Goal: Task Accomplishment & Management: Manage account settings

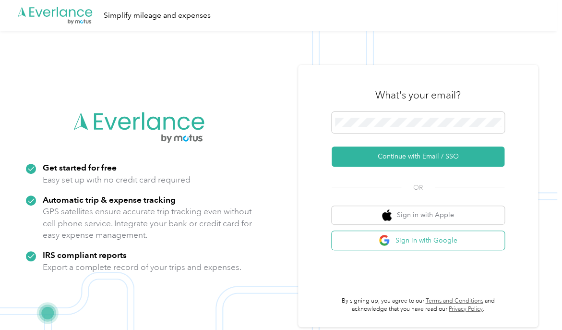
click at [390, 239] on img "button" at bounding box center [385, 240] width 12 height 12
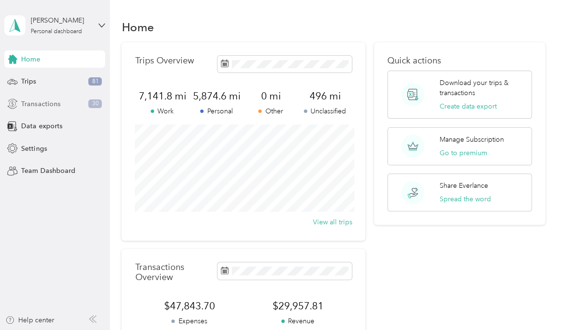
click at [55, 100] on span "Transactions" at bounding box center [40, 104] width 39 height 10
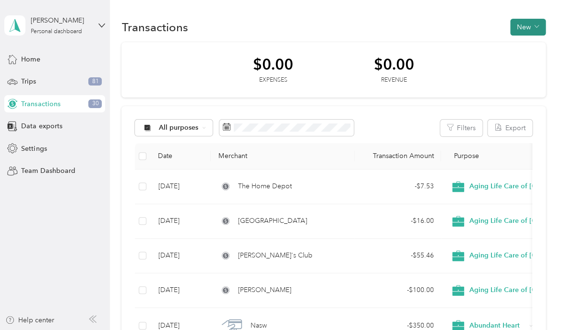
click at [529, 27] on button "New" at bounding box center [528, 27] width 36 height 17
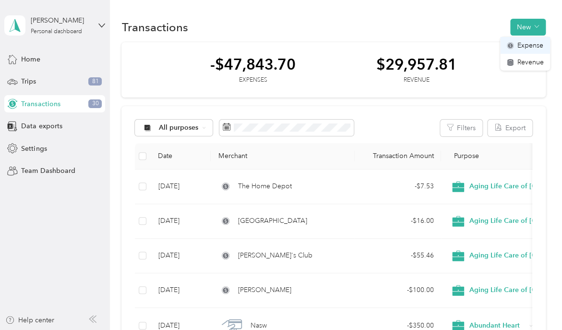
click at [527, 43] on span "Expense" at bounding box center [530, 45] width 26 height 10
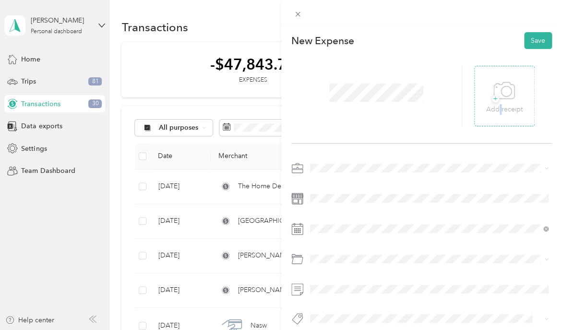
click at [500, 108] on p "Add receipt" at bounding box center [504, 109] width 36 height 11
click at [335, 175] on span at bounding box center [430, 167] width 246 height 15
click at [328, 218] on span "Abundant Heart" at bounding box center [337, 219] width 48 height 8
click at [341, 220] on div "Office Expenses" at bounding box center [429, 225] width 232 height 10
click at [539, 46] on button "Save" at bounding box center [538, 40] width 28 height 17
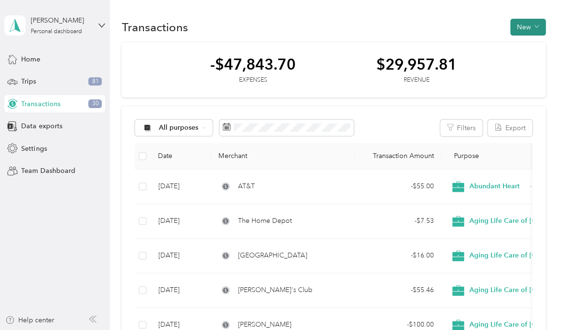
click at [525, 27] on button "New" at bounding box center [528, 27] width 36 height 17
click at [525, 45] on span "Expense" at bounding box center [530, 45] width 26 height 10
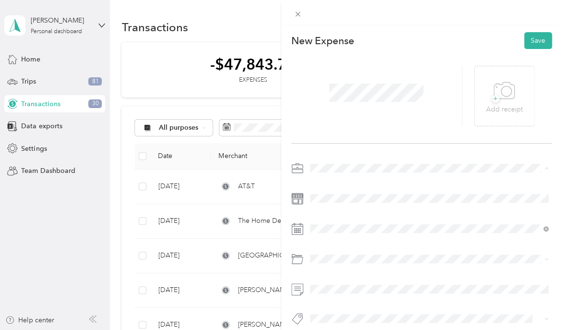
click at [334, 212] on li "Abundant Heart" at bounding box center [428, 218] width 245 height 17
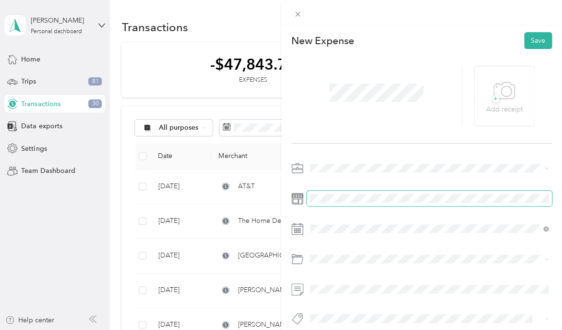
click at [330, 205] on span at bounding box center [430, 198] width 246 height 15
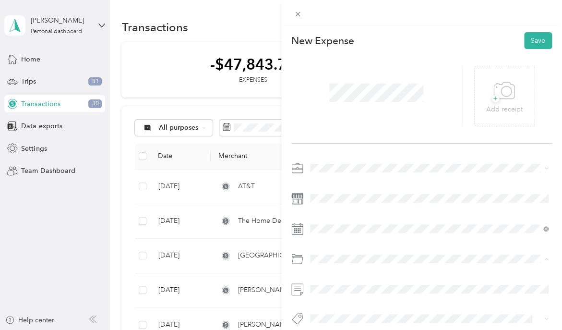
click at [334, 308] on li "Mobile Phone Plan" at bounding box center [428, 314] width 245 height 17
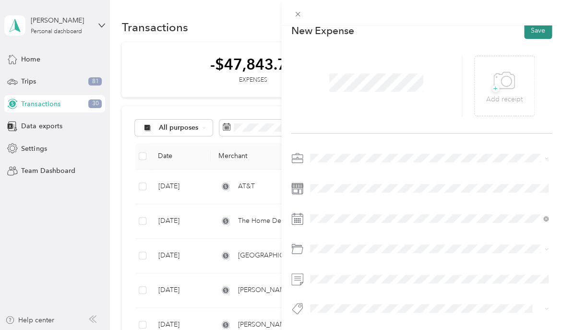
click at [536, 31] on button "Save" at bounding box center [538, 30] width 28 height 17
